Goal: Register for event/course

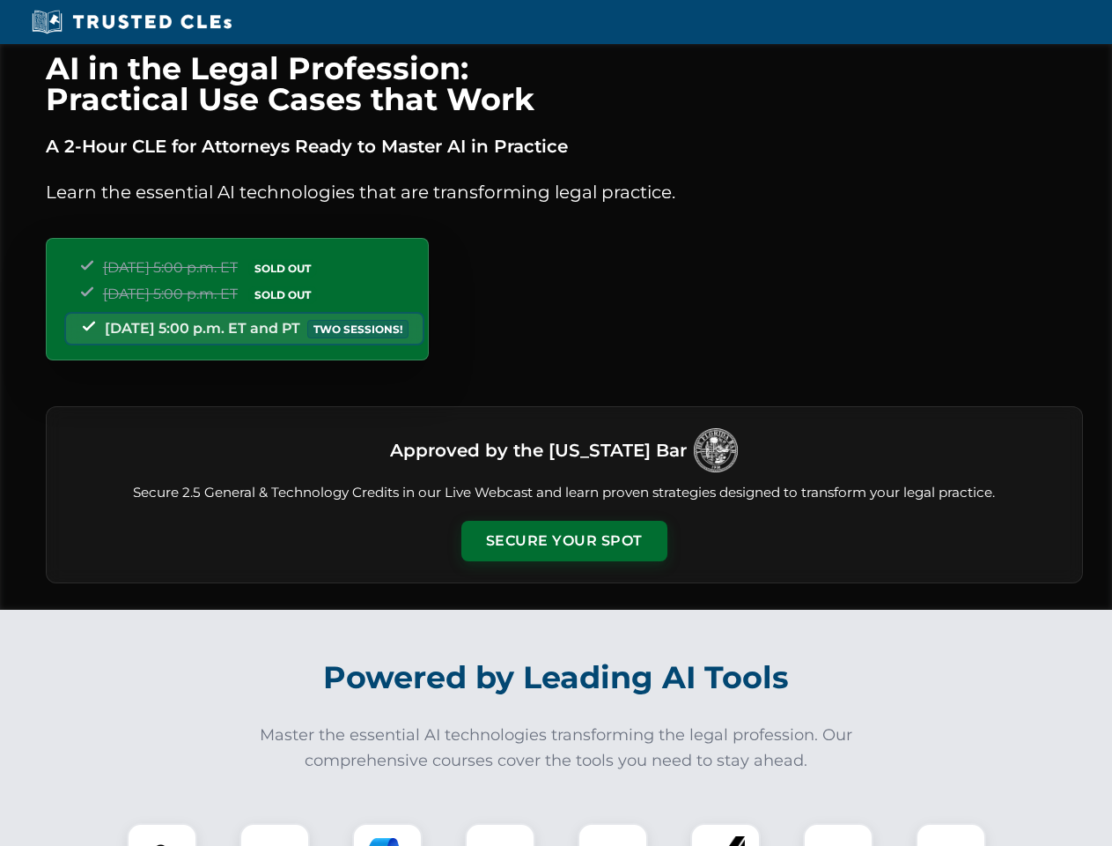
click at [564, 541] on button "Secure Your Spot" at bounding box center [565, 541] width 206 height 41
click at [162, 834] on img at bounding box center [162, 857] width 51 height 51
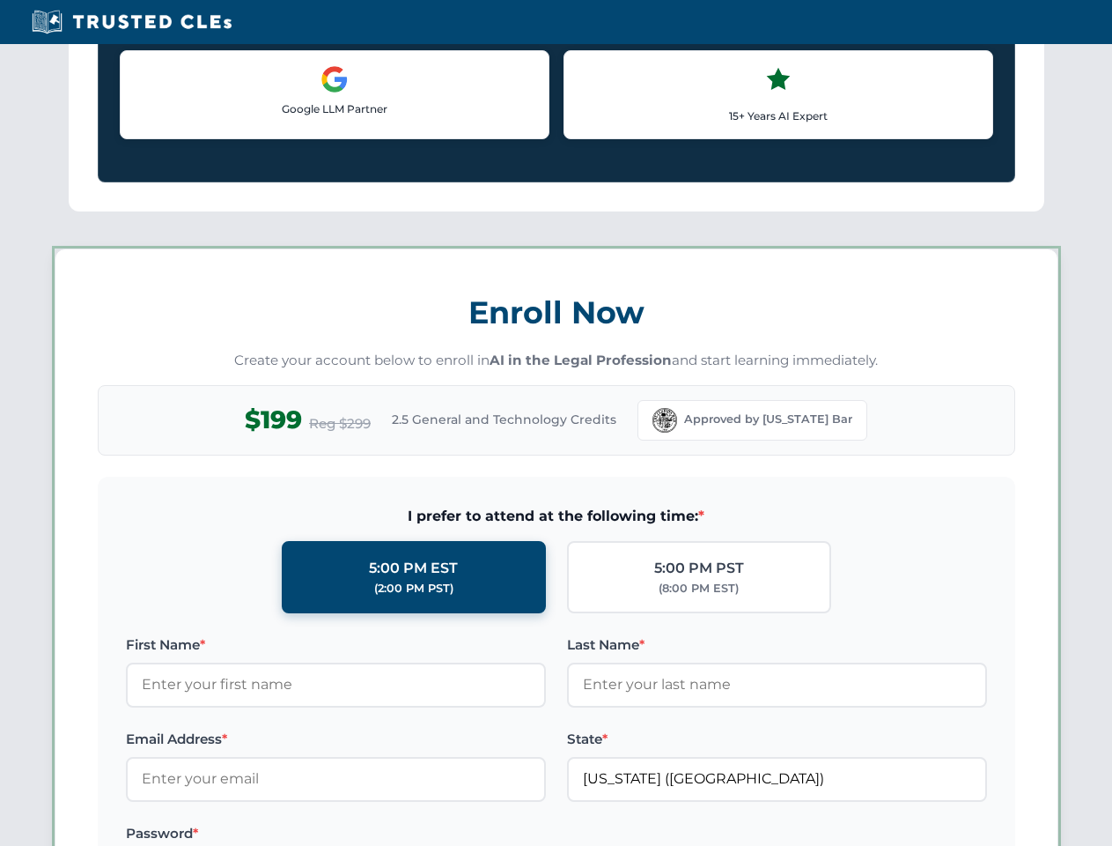
click at [388, 834] on label "Password *" at bounding box center [336, 833] width 420 height 21
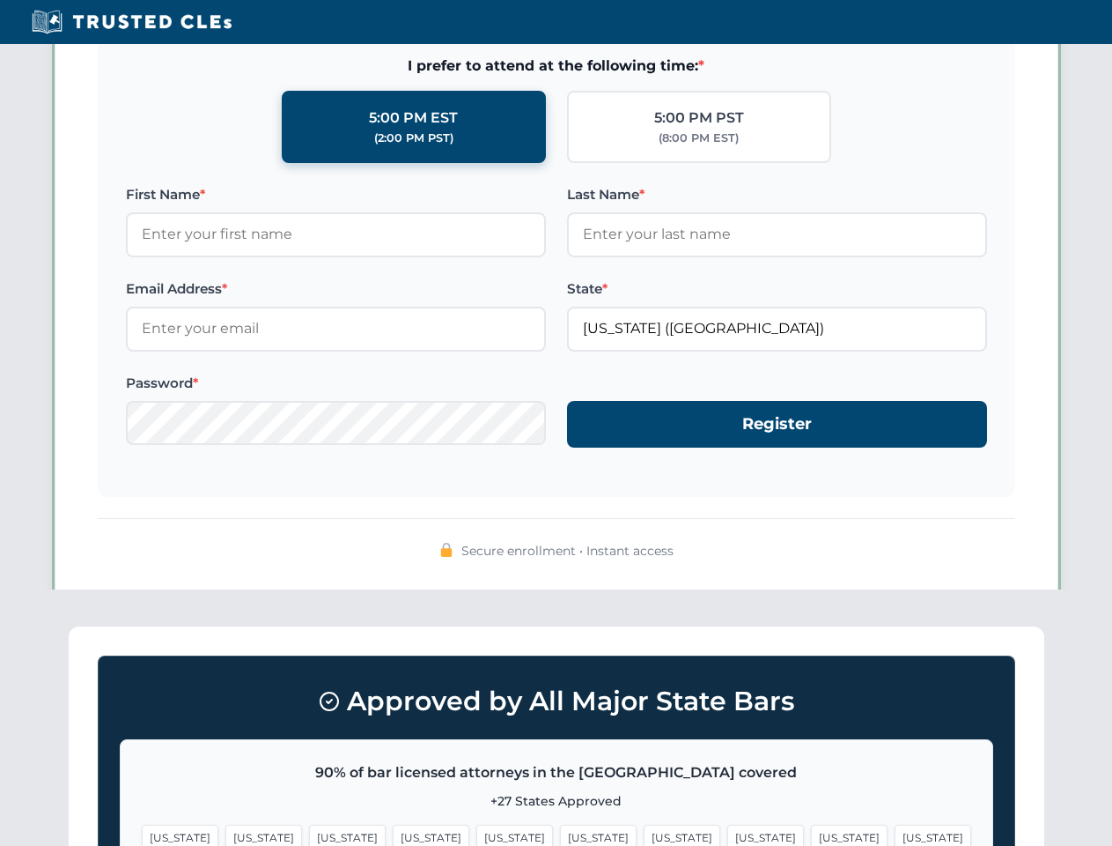
click at [811, 834] on span "[US_STATE]" at bounding box center [849, 837] width 77 height 26
